Goal: Complete Application Form: Complete application form

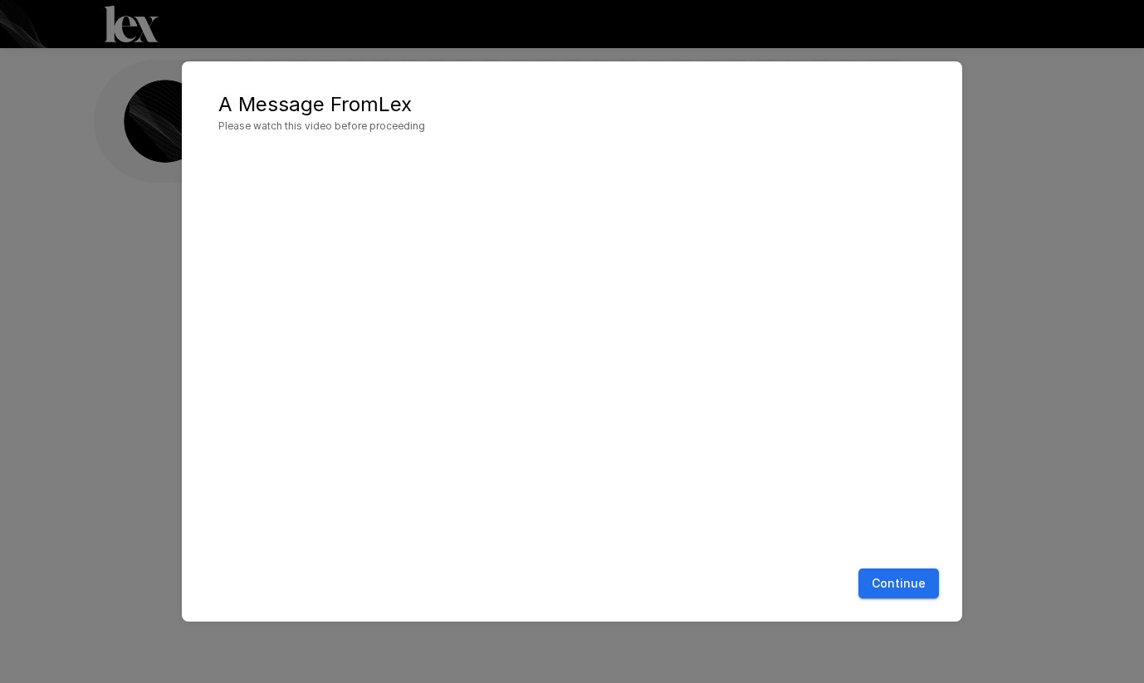
click at [896, 587] on button "Continue" at bounding box center [898, 584] width 81 height 31
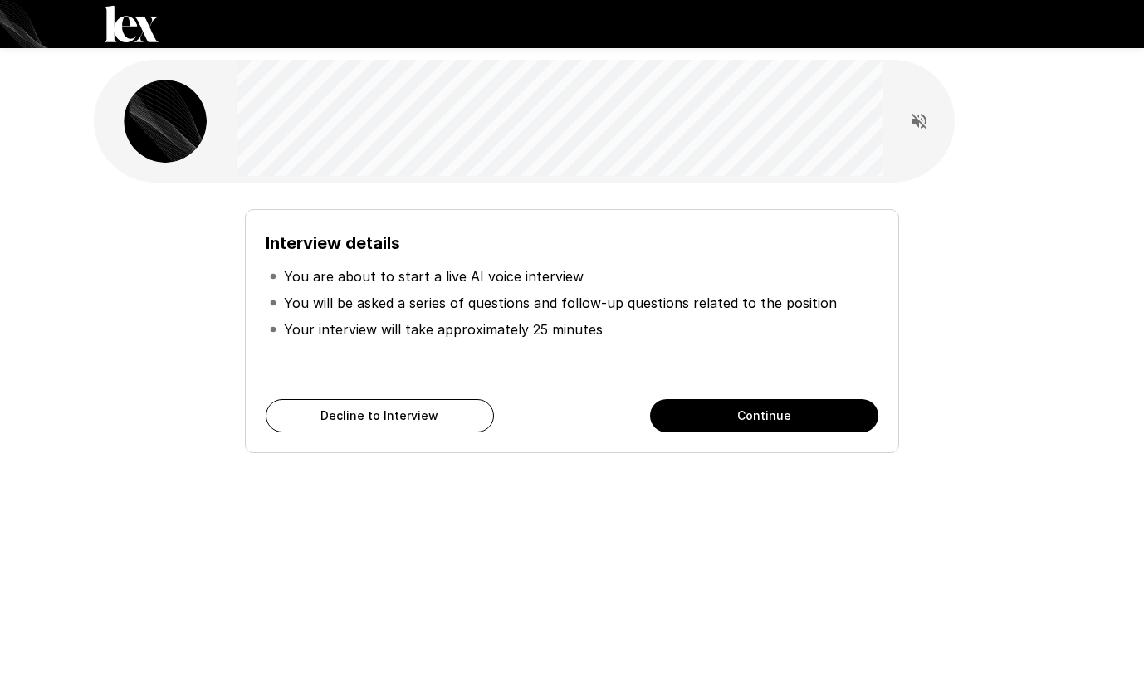
click at [782, 414] on button "Continue" at bounding box center [764, 415] width 228 height 33
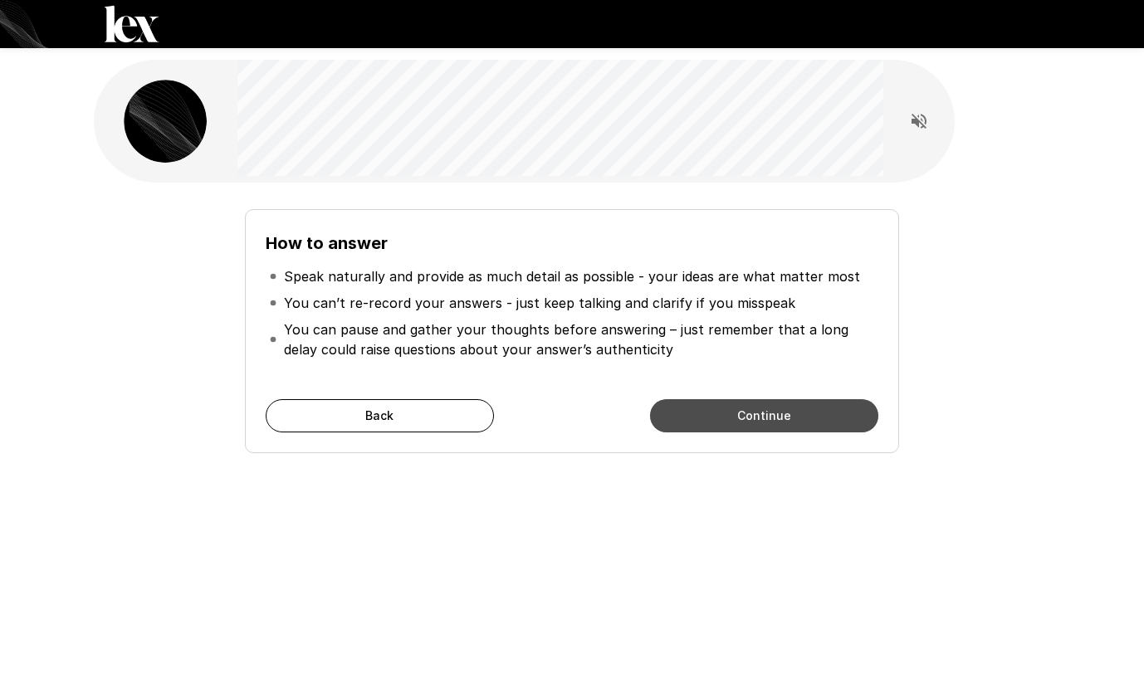
click at [781, 416] on button "Continue" at bounding box center [764, 415] width 228 height 33
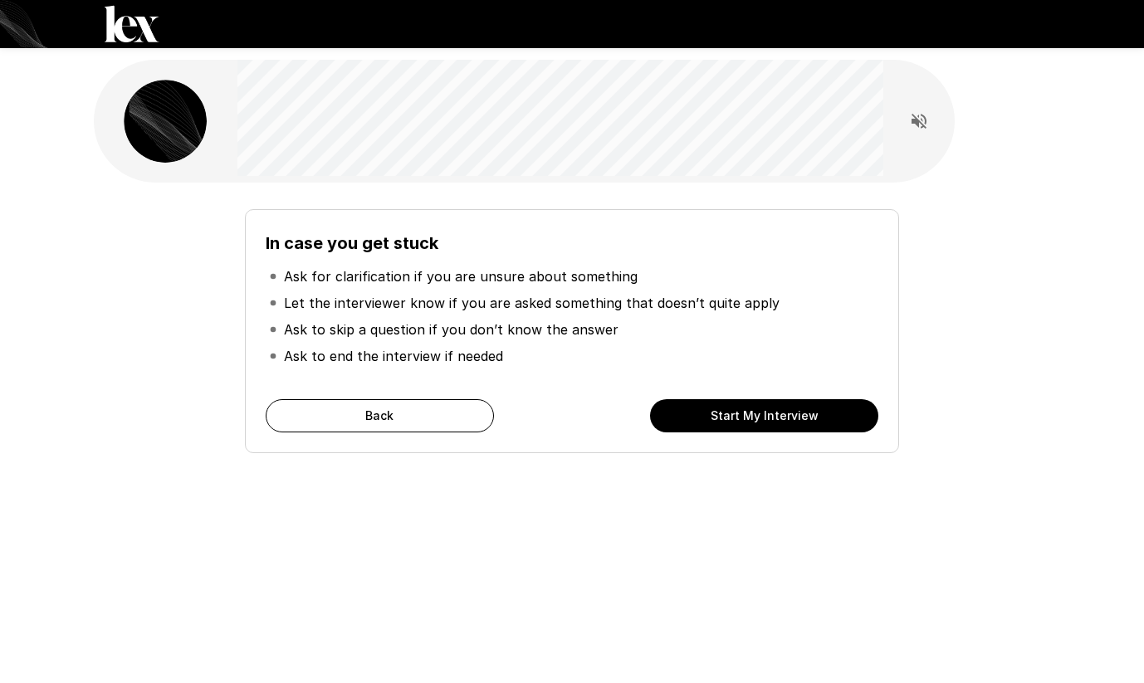
click at [781, 416] on button "Start My Interview" at bounding box center [764, 415] width 228 height 33
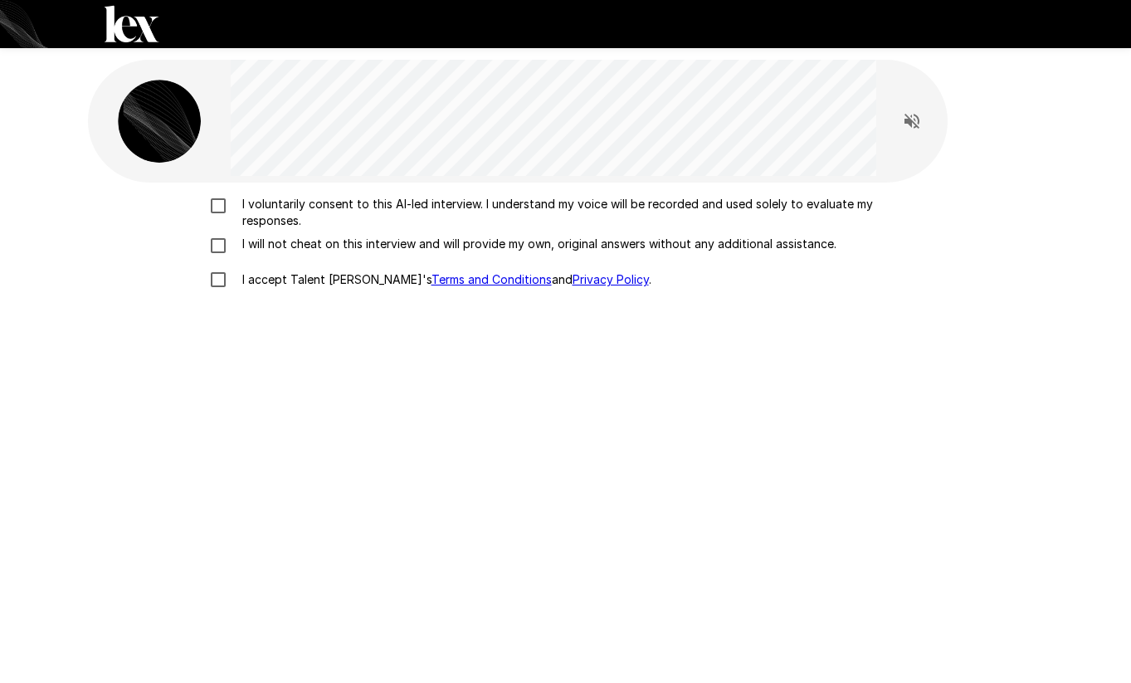
click at [269, 219] on p "I voluntarily consent to this AI-led interview. I understand my voice will be r…" at bounding box center [584, 212] width 696 height 33
click at [261, 247] on p "I will not cheat on this interview and will provide my own, original answers wi…" at bounding box center [536, 244] width 601 height 17
click at [248, 281] on p "I accept Talent Llama's Terms and Conditions and Privacy Policy ." at bounding box center [444, 279] width 416 height 17
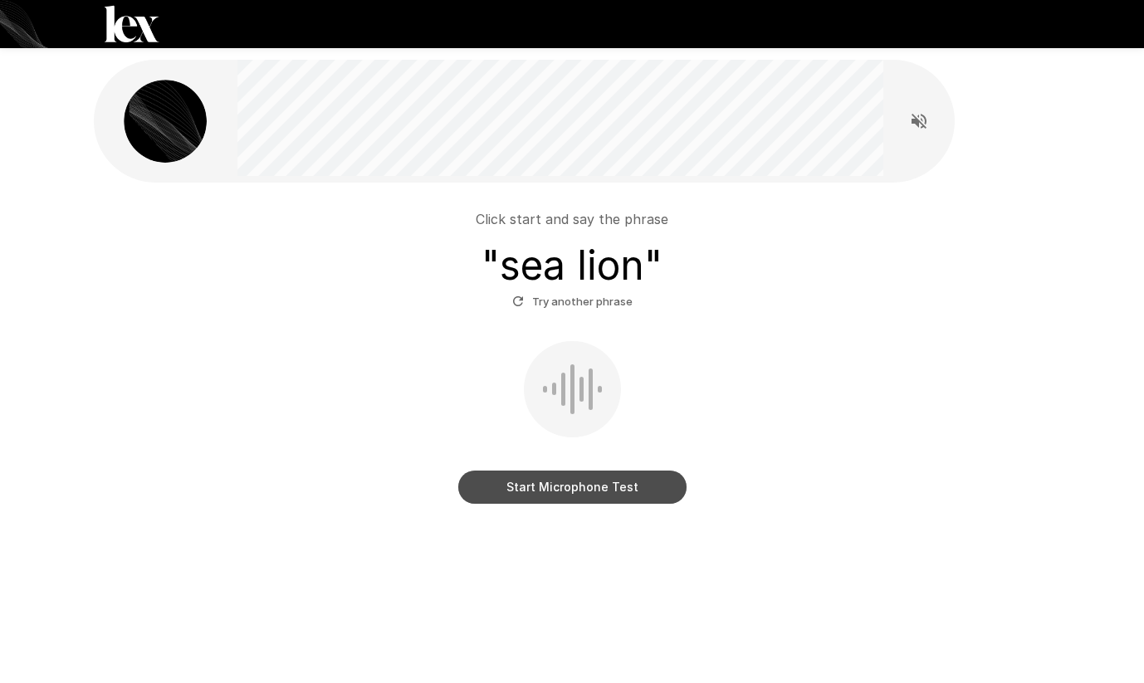
click at [660, 476] on button "Start Microphone Test" at bounding box center [572, 487] width 228 height 33
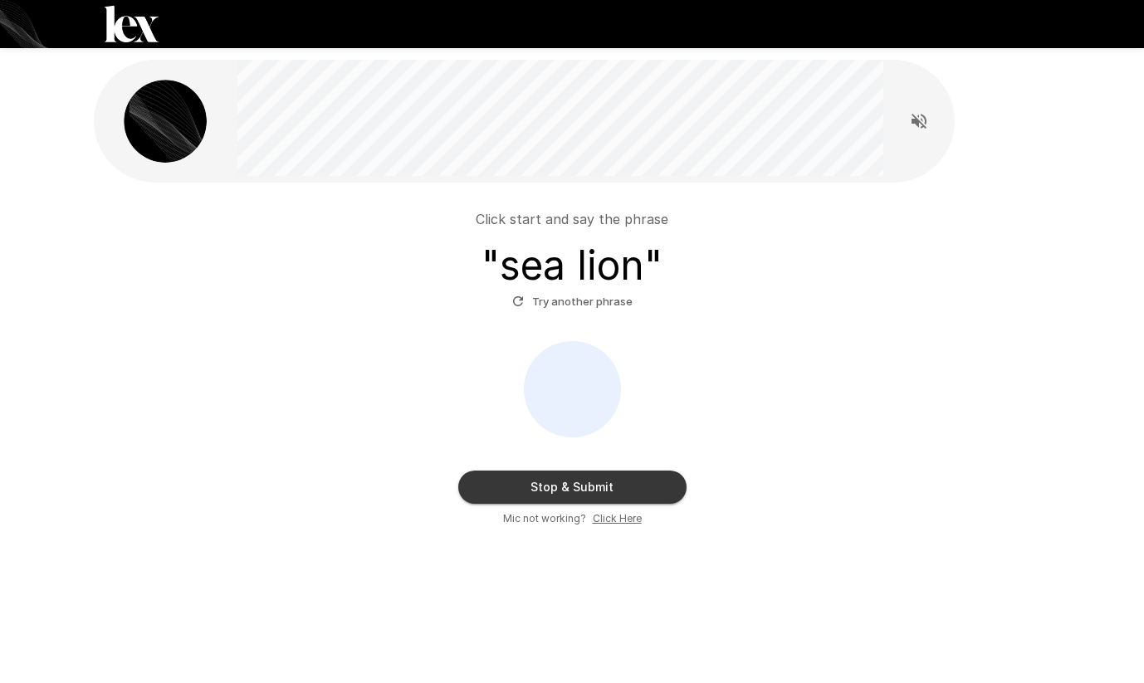
click at [590, 482] on button "Stop & Submit" at bounding box center [572, 487] width 228 height 33
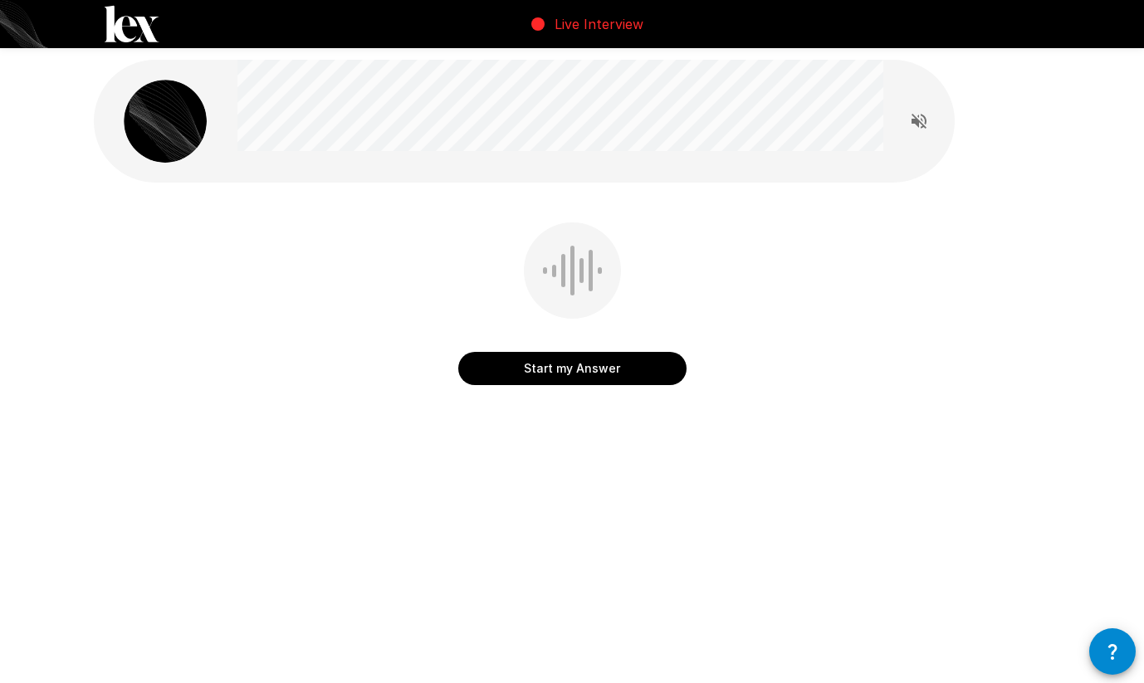
click at [585, 252] on div at bounding box center [572, 270] width 97 height 96
click at [564, 372] on button "Start my Answer" at bounding box center [572, 368] width 228 height 33
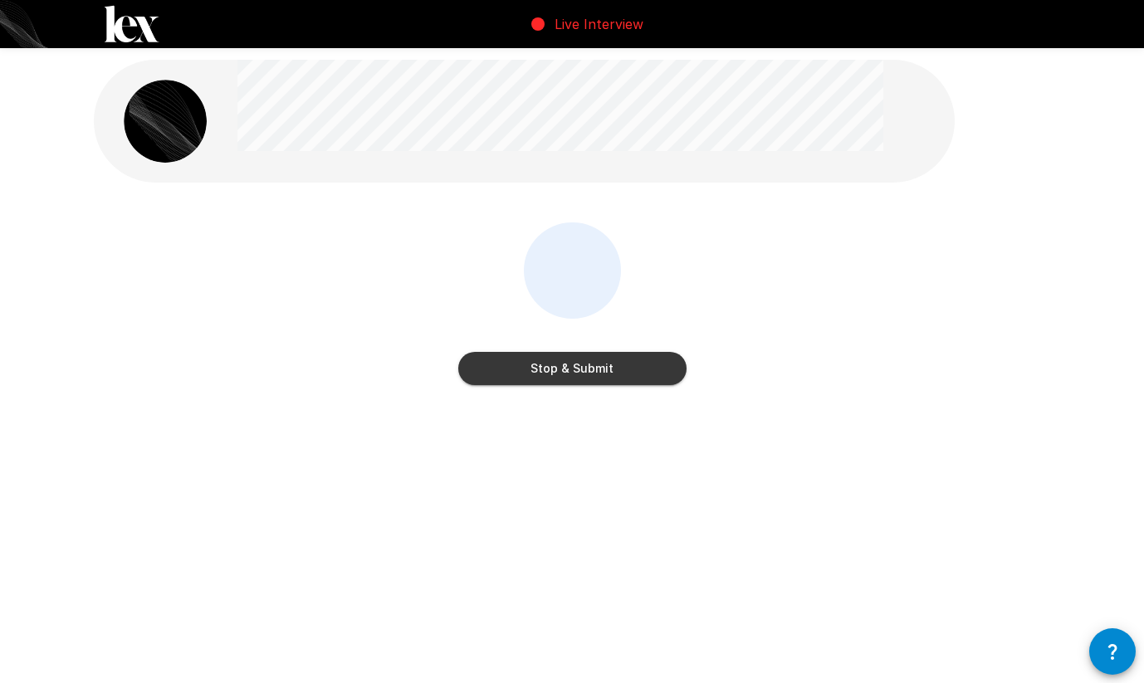
click at [629, 369] on button "Stop & Submit" at bounding box center [572, 368] width 228 height 33
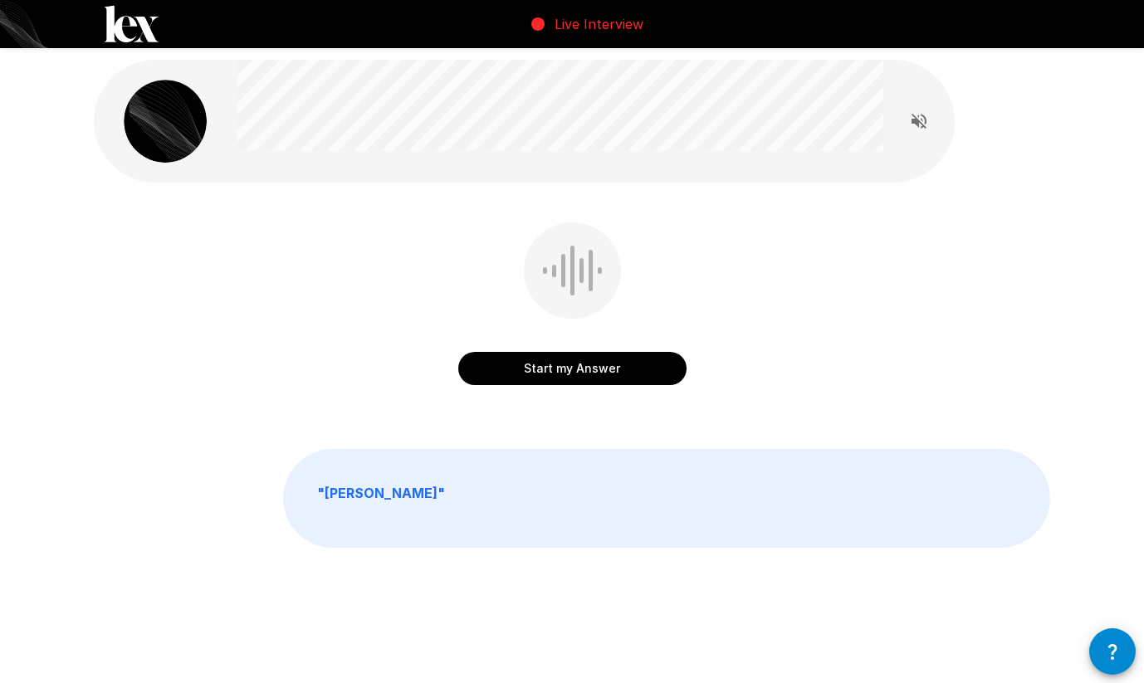
click at [616, 371] on button "Start my Answer" at bounding box center [572, 368] width 228 height 33
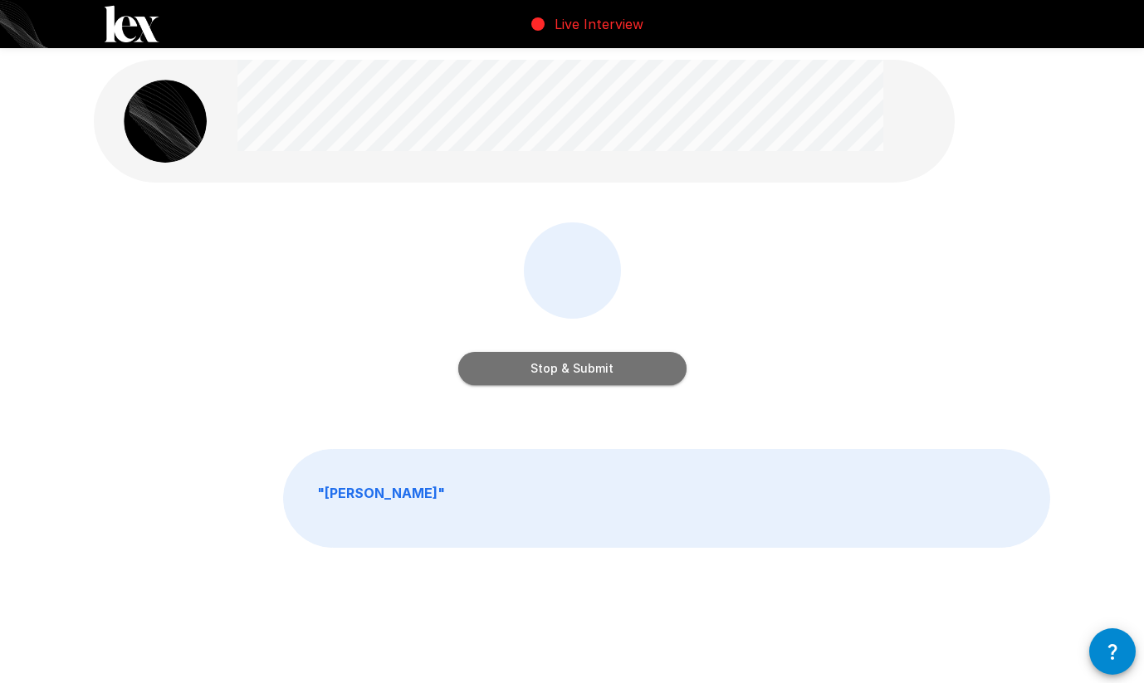
click at [616, 371] on button "Stop & Submit" at bounding box center [572, 368] width 228 height 33
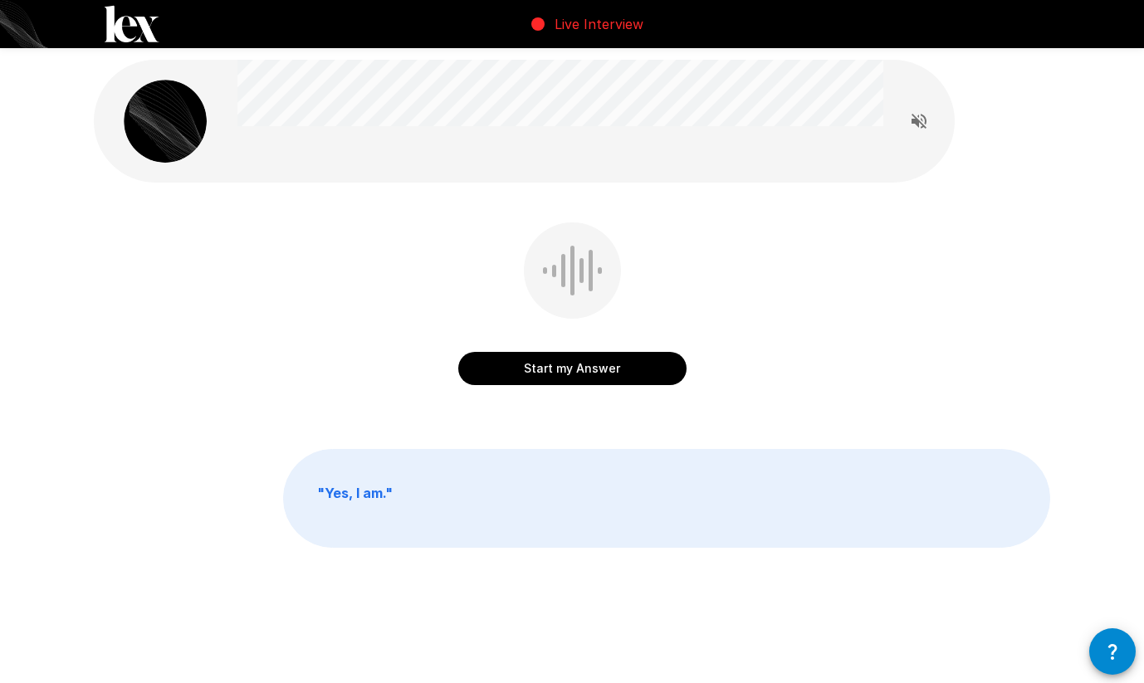
click at [616, 371] on button "Start my Answer" at bounding box center [572, 368] width 228 height 33
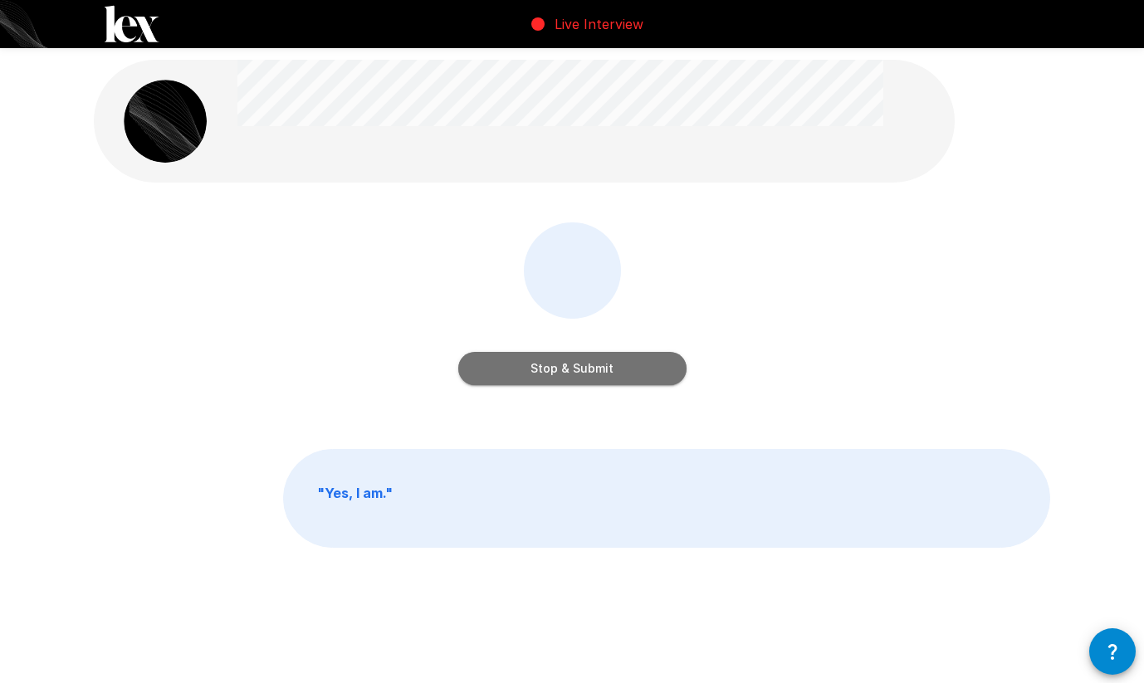
click at [616, 372] on button "Stop & Submit" at bounding box center [572, 368] width 228 height 33
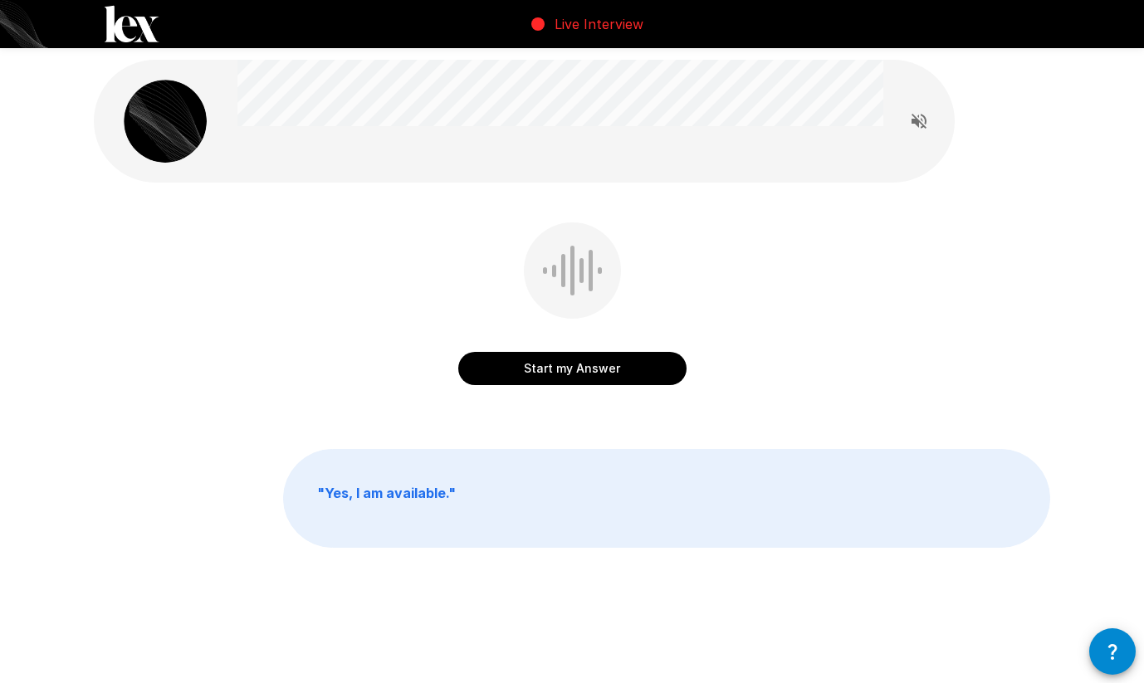
click at [616, 372] on button "Start my Answer" at bounding box center [572, 368] width 228 height 33
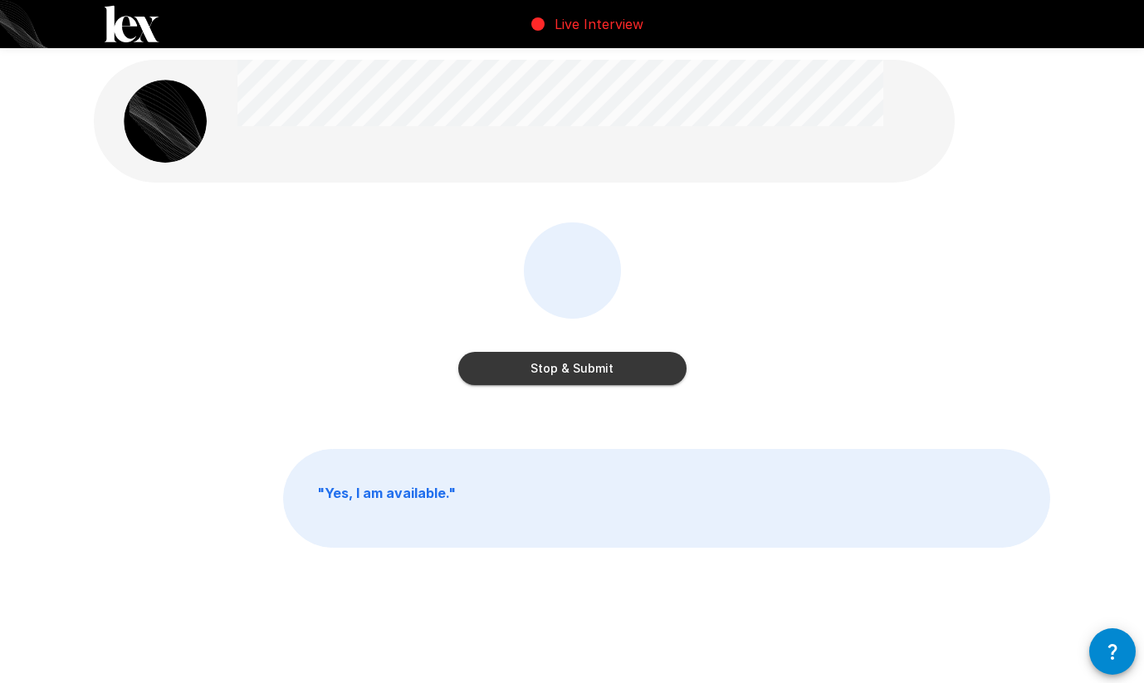
click at [616, 372] on button "Stop & Submit" at bounding box center [572, 368] width 228 height 33
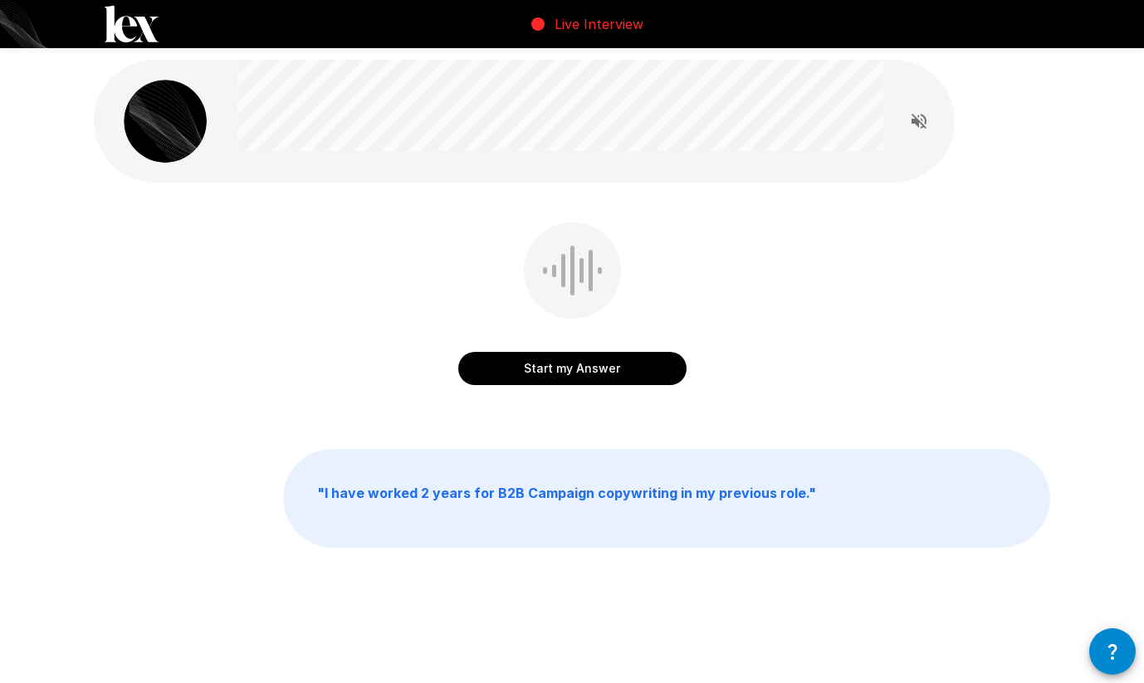
click at [613, 372] on button "Start my Answer" at bounding box center [572, 368] width 228 height 33
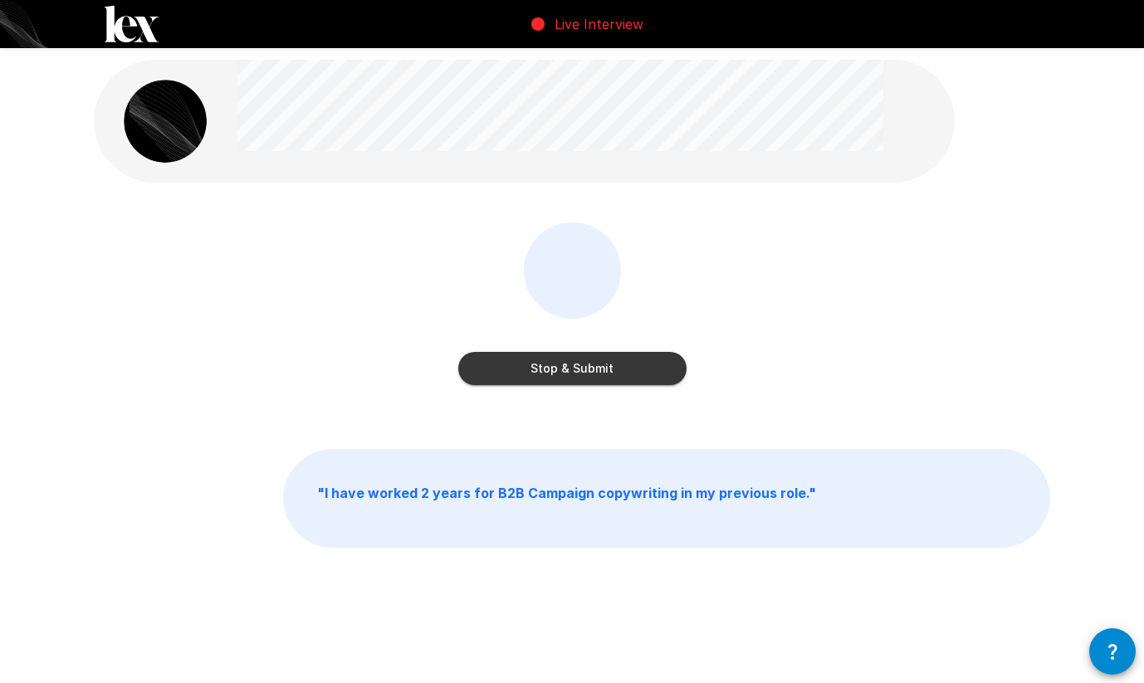
click at [613, 372] on button "Stop & Submit" at bounding box center [572, 368] width 228 height 33
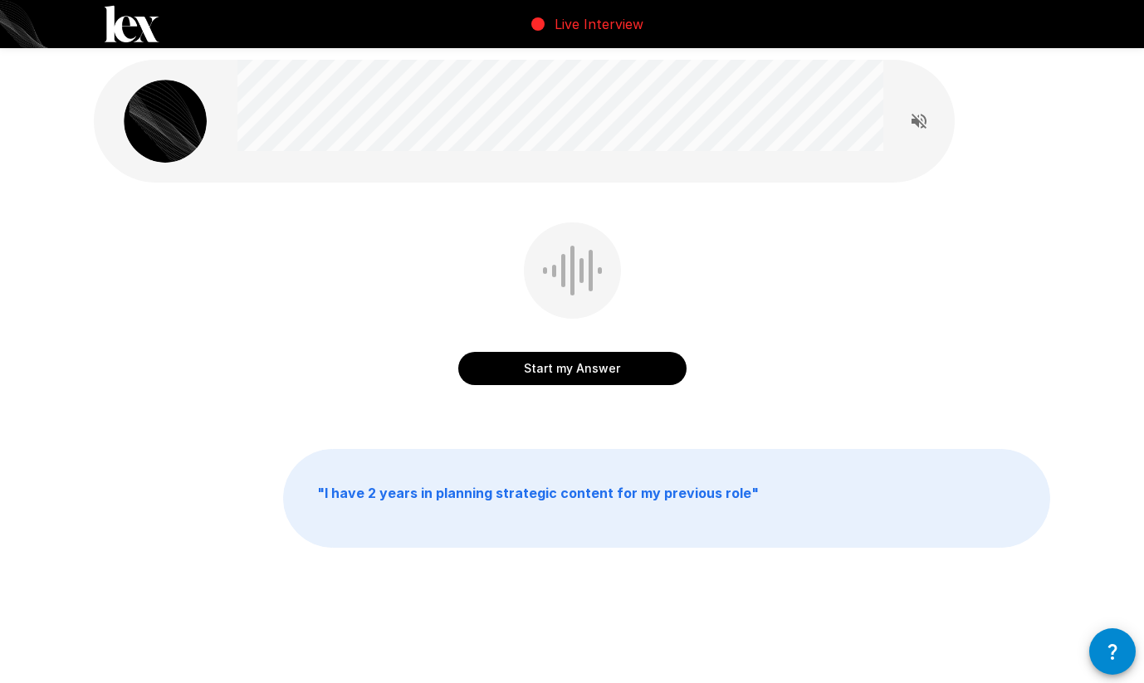
click at [613, 372] on button "Start my Answer" at bounding box center [572, 368] width 228 height 33
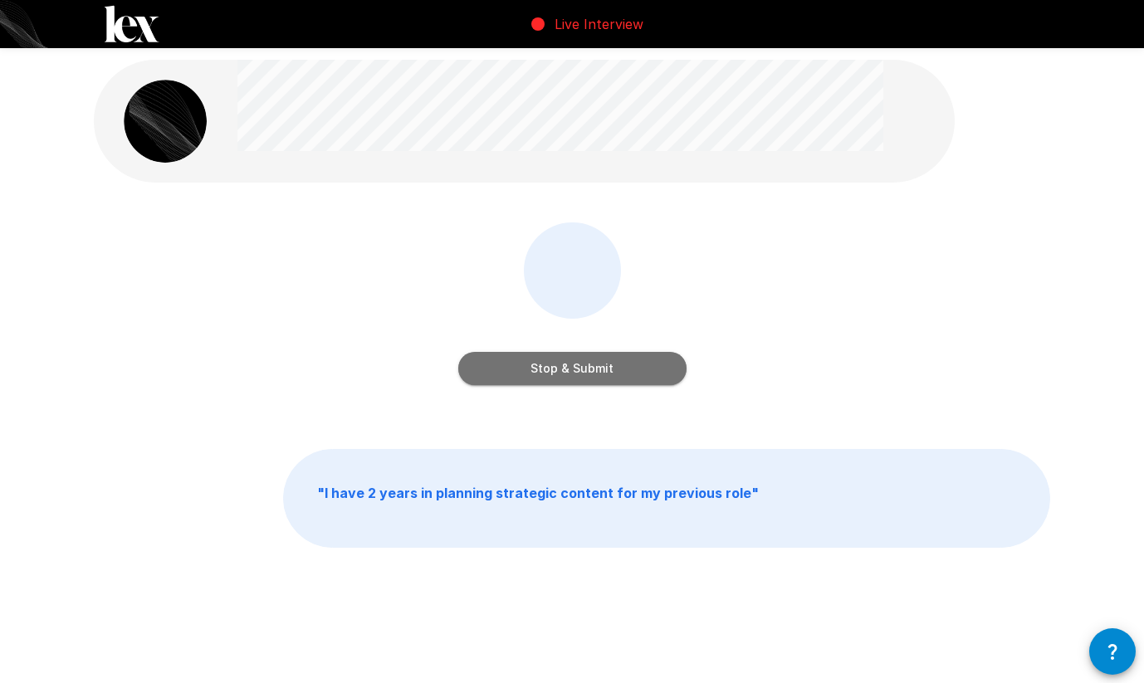
click at [613, 372] on button "Stop & Submit" at bounding box center [572, 368] width 228 height 33
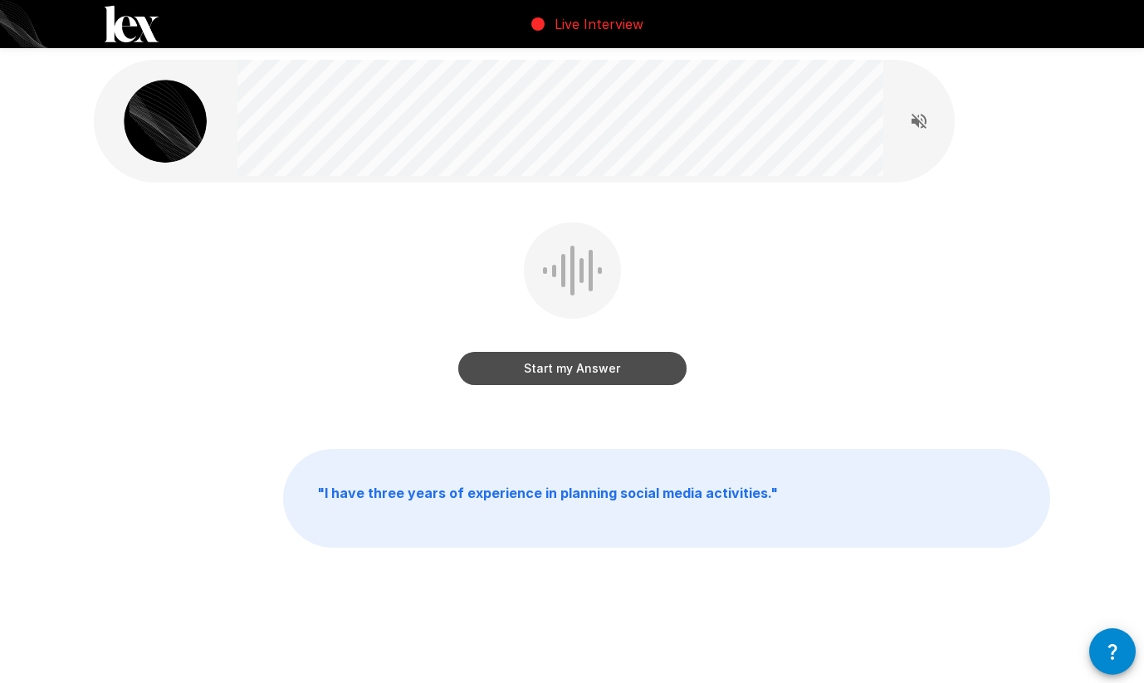
click at [613, 372] on button "Start my Answer" at bounding box center [572, 368] width 228 height 33
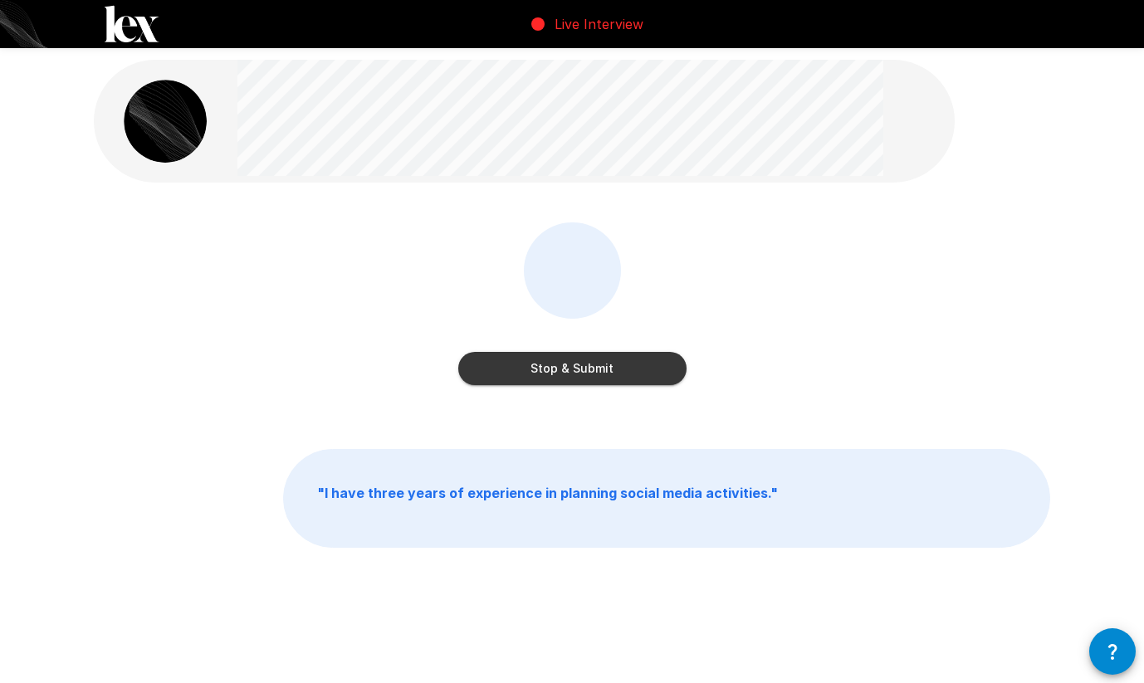
click at [613, 373] on button "Stop & Submit" at bounding box center [572, 368] width 228 height 33
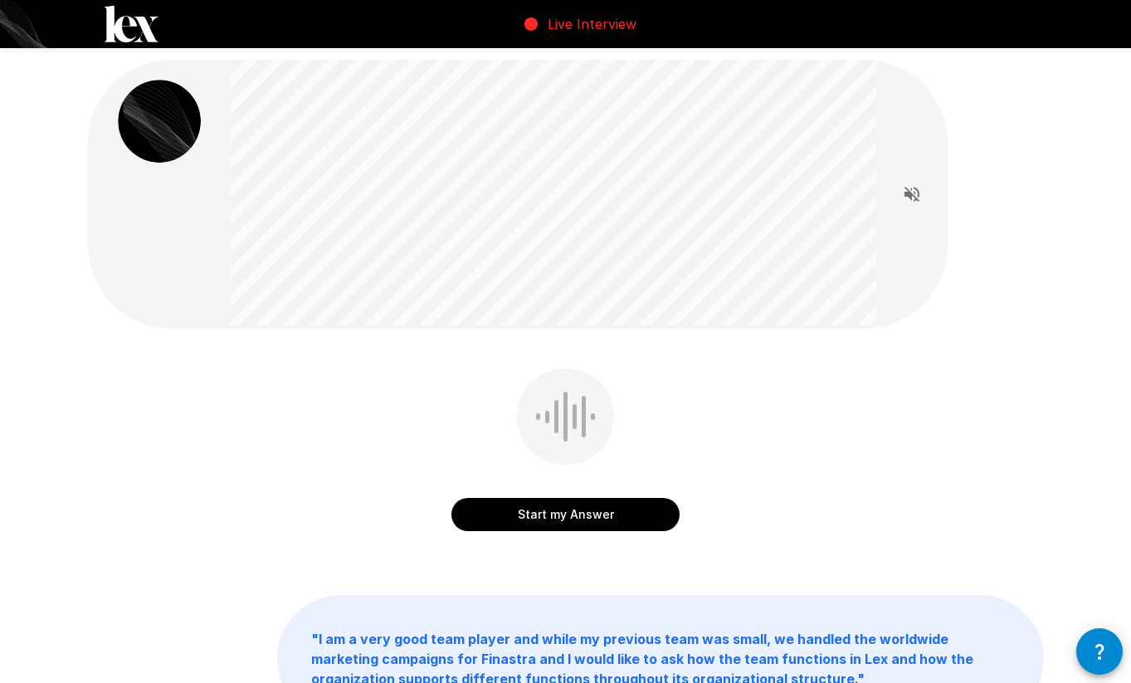
click at [574, 505] on button "Start my Answer" at bounding box center [566, 514] width 228 height 33
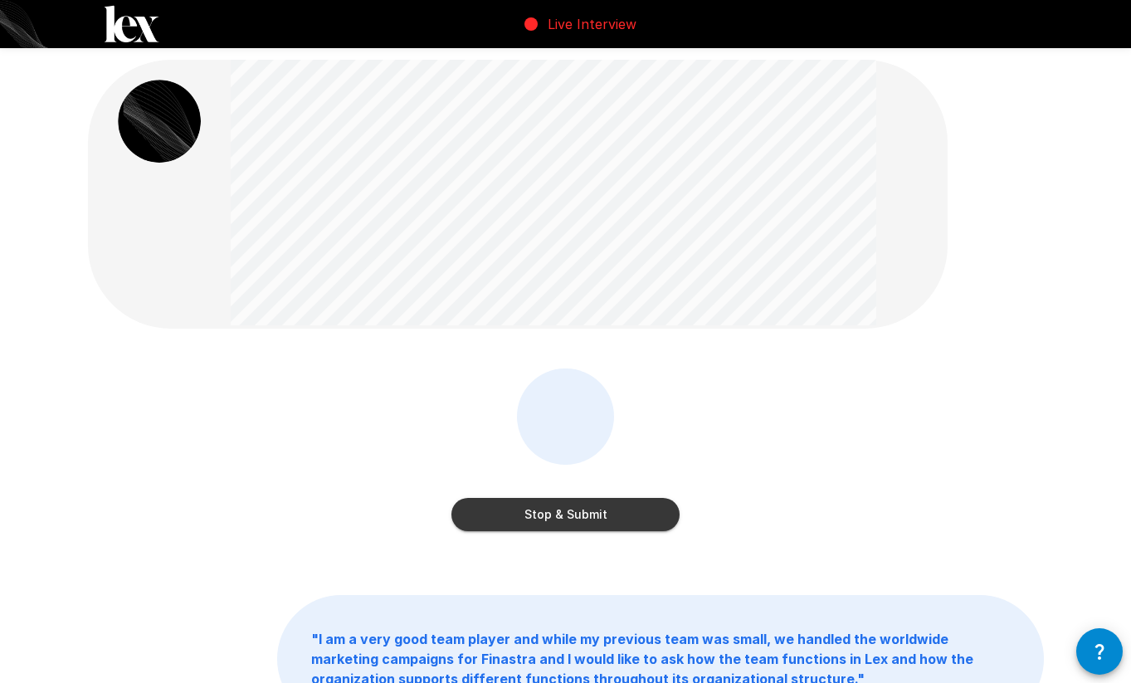
click at [577, 514] on button "Stop & Submit" at bounding box center [566, 514] width 228 height 33
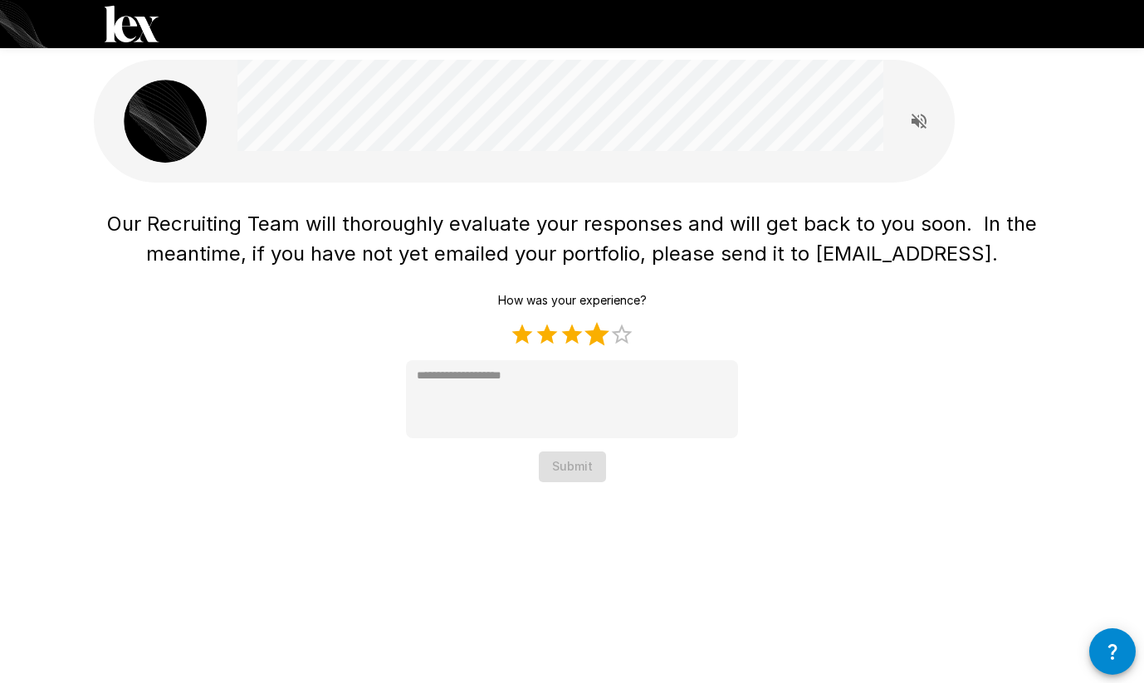
click at [606, 337] on label "4 Stars" at bounding box center [596, 334] width 25 height 25
type textarea "*"
click at [579, 473] on button "Submit" at bounding box center [572, 467] width 67 height 31
